Goal: Information Seeking & Learning: Learn about a topic

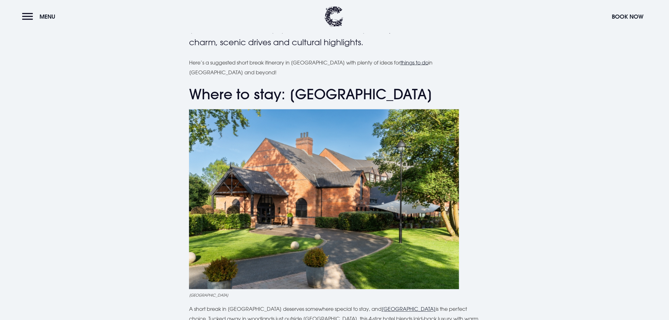
scroll to position [422, 0]
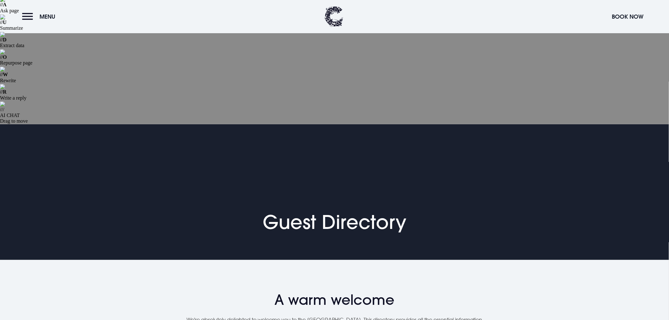
scroll to position [70, 0]
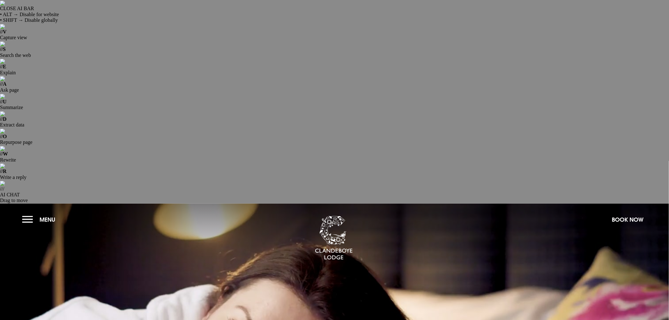
click at [25, 213] on button "Menu" at bounding box center [40, 220] width 36 height 14
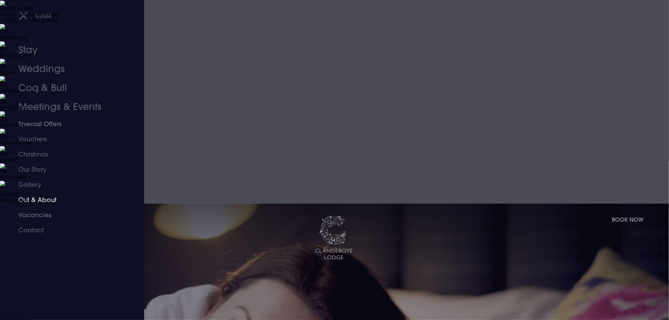
click at [31, 199] on link "Out & About" at bounding box center [68, 199] width 100 height 15
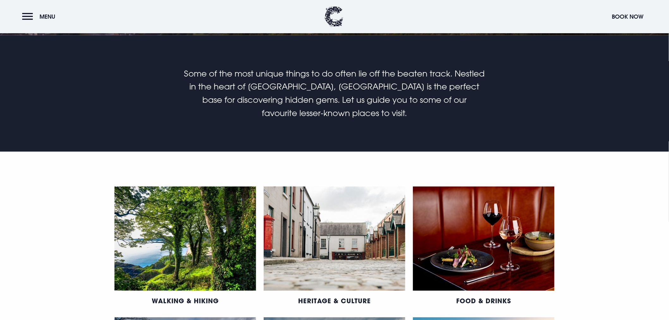
scroll to position [422, 0]
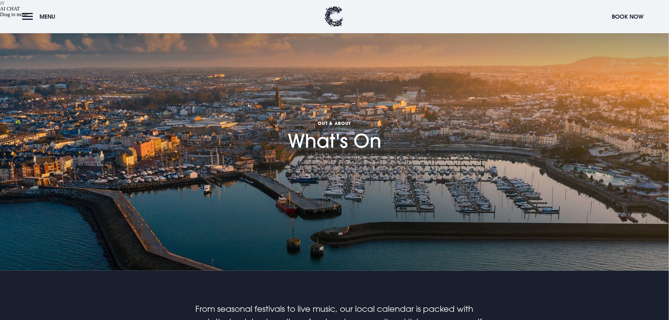
scroll to position [316, 0]
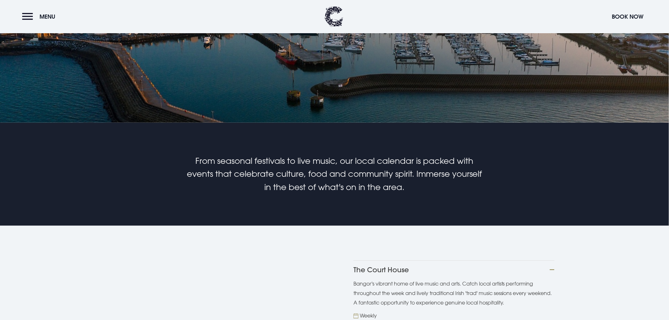
scroll to position [351, 0]
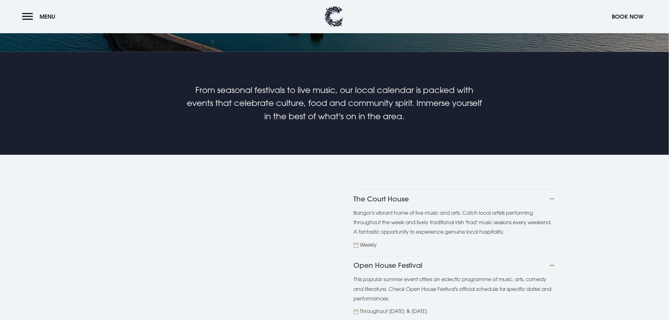
scroll to position [422, 0]
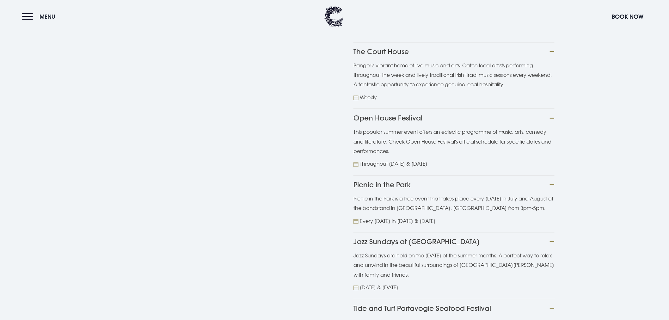
scroll to position [562, 0]
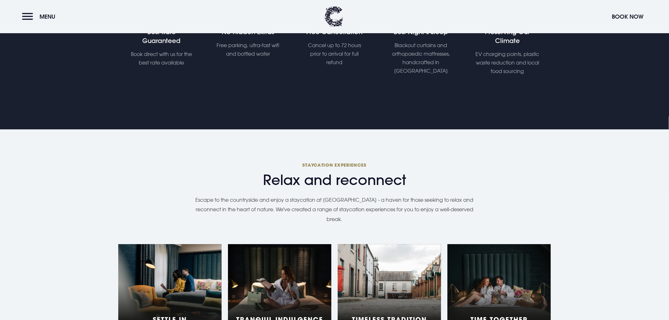
scroll to position [668, 0]
